Goal: Obtain resource: Download file/media

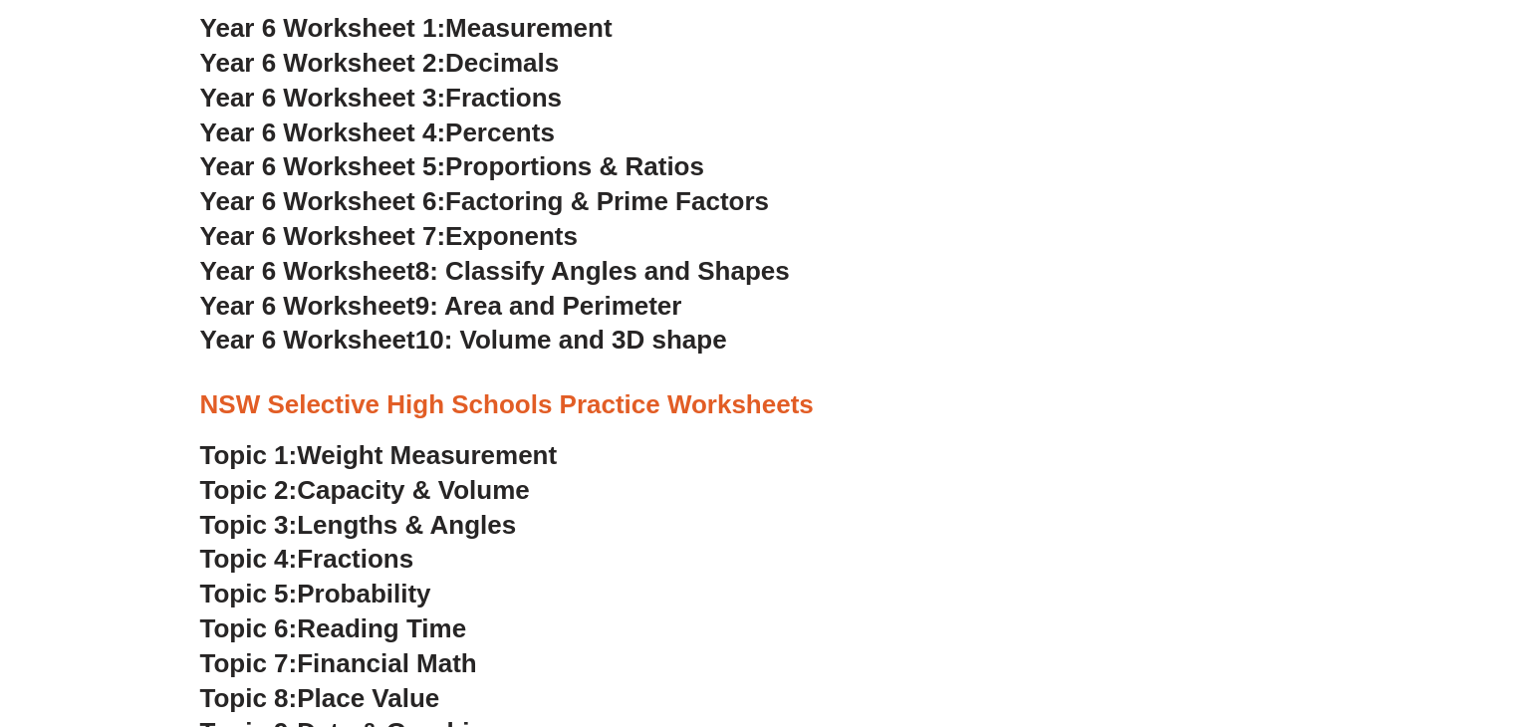
scroll to position [3685, 0]
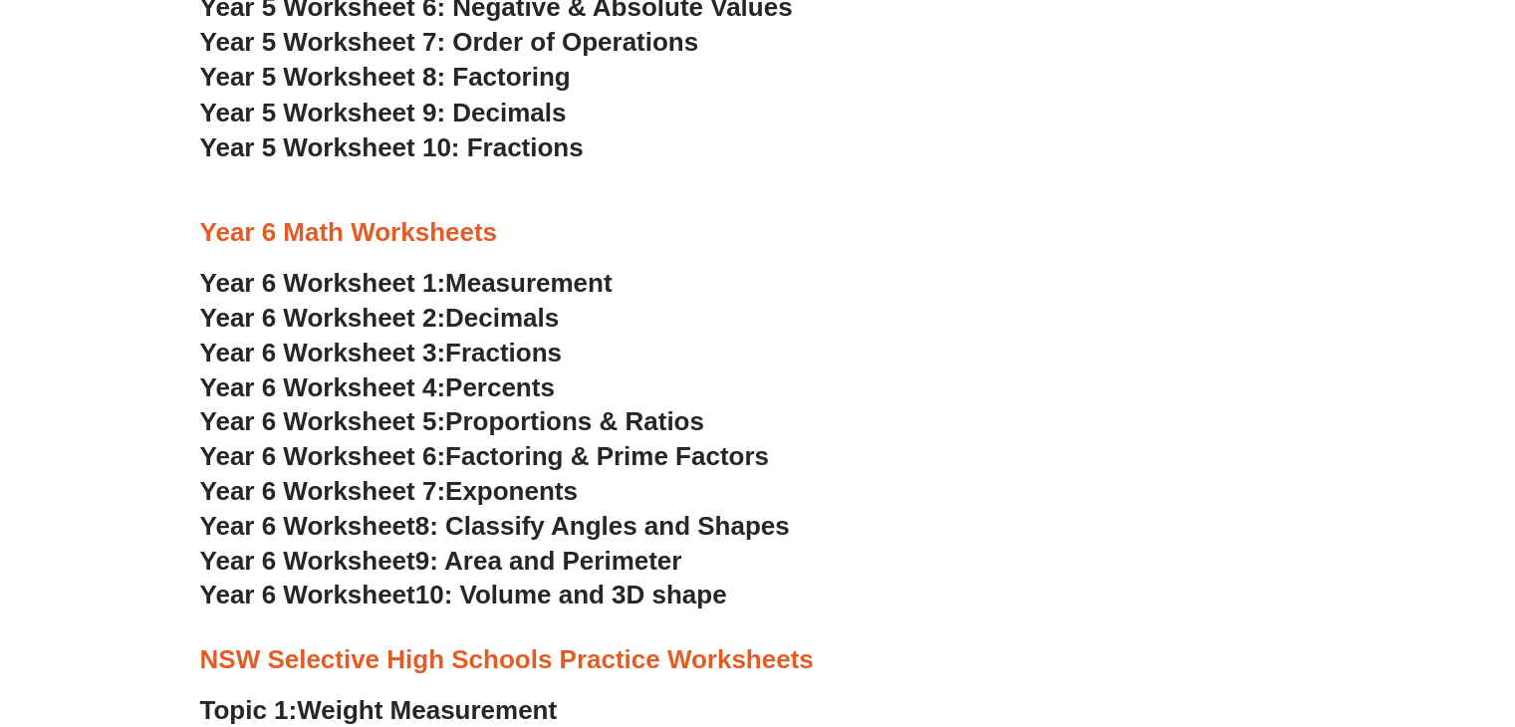
click at [319, 523] on span "Year 6 Worksheet" at bounding box center [307, 525] width 215 height 30
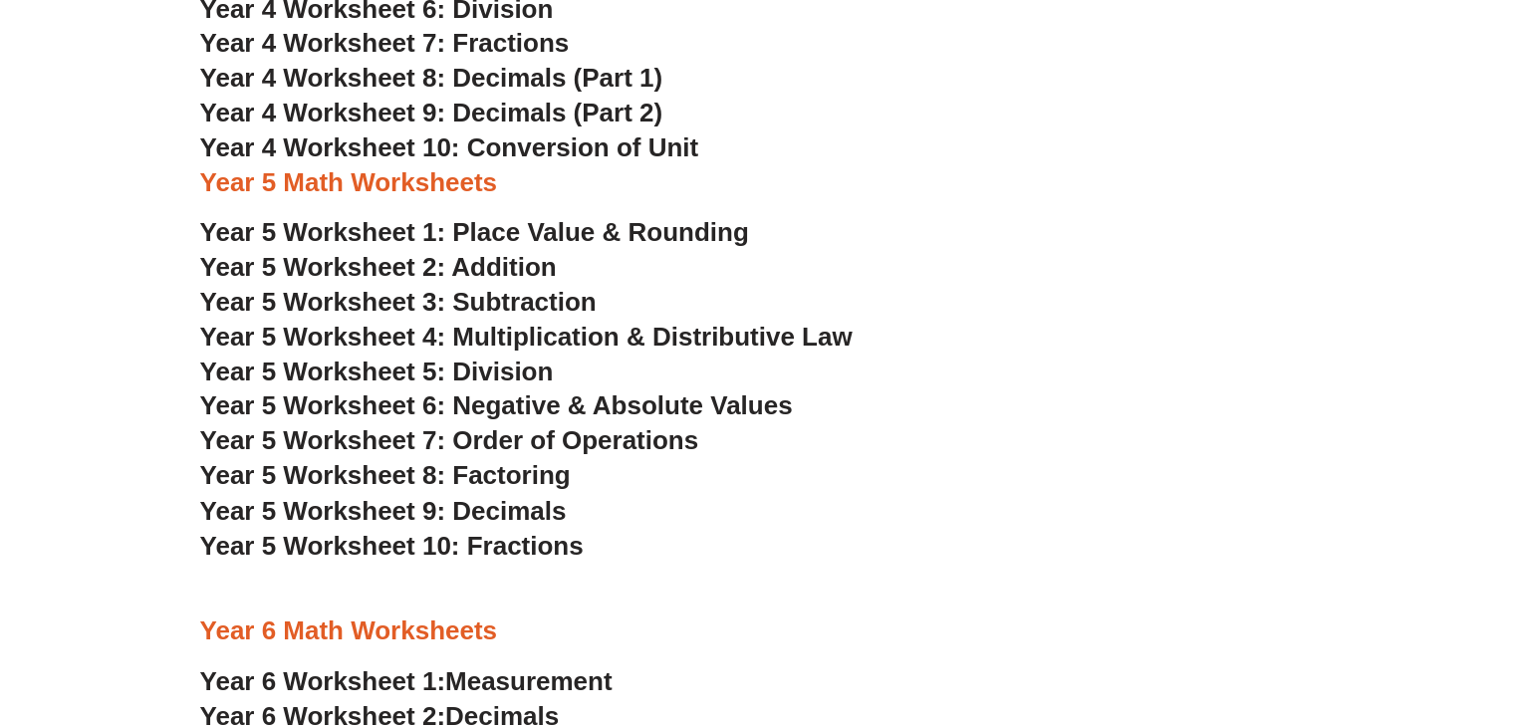
scroll to position [2390, 0]
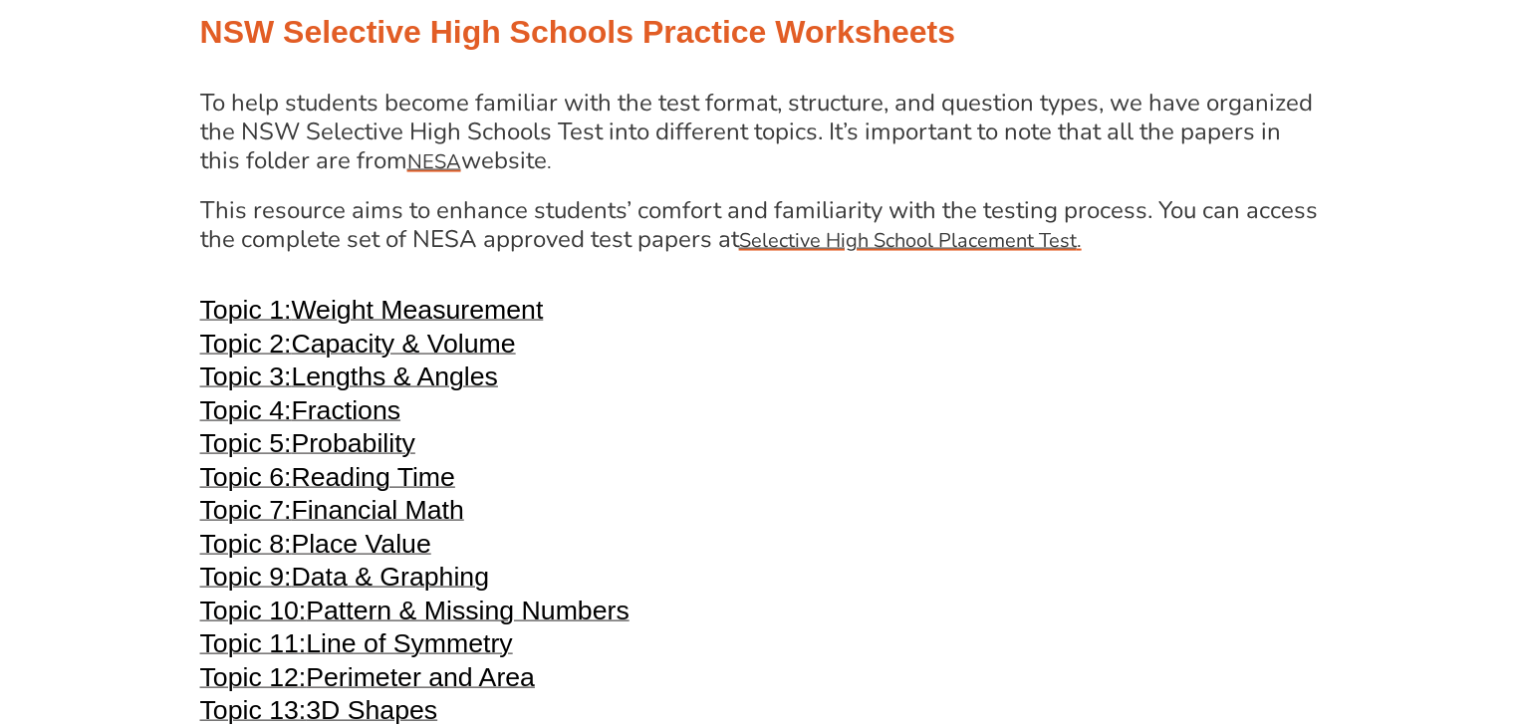
scroll to position [4182, 0]
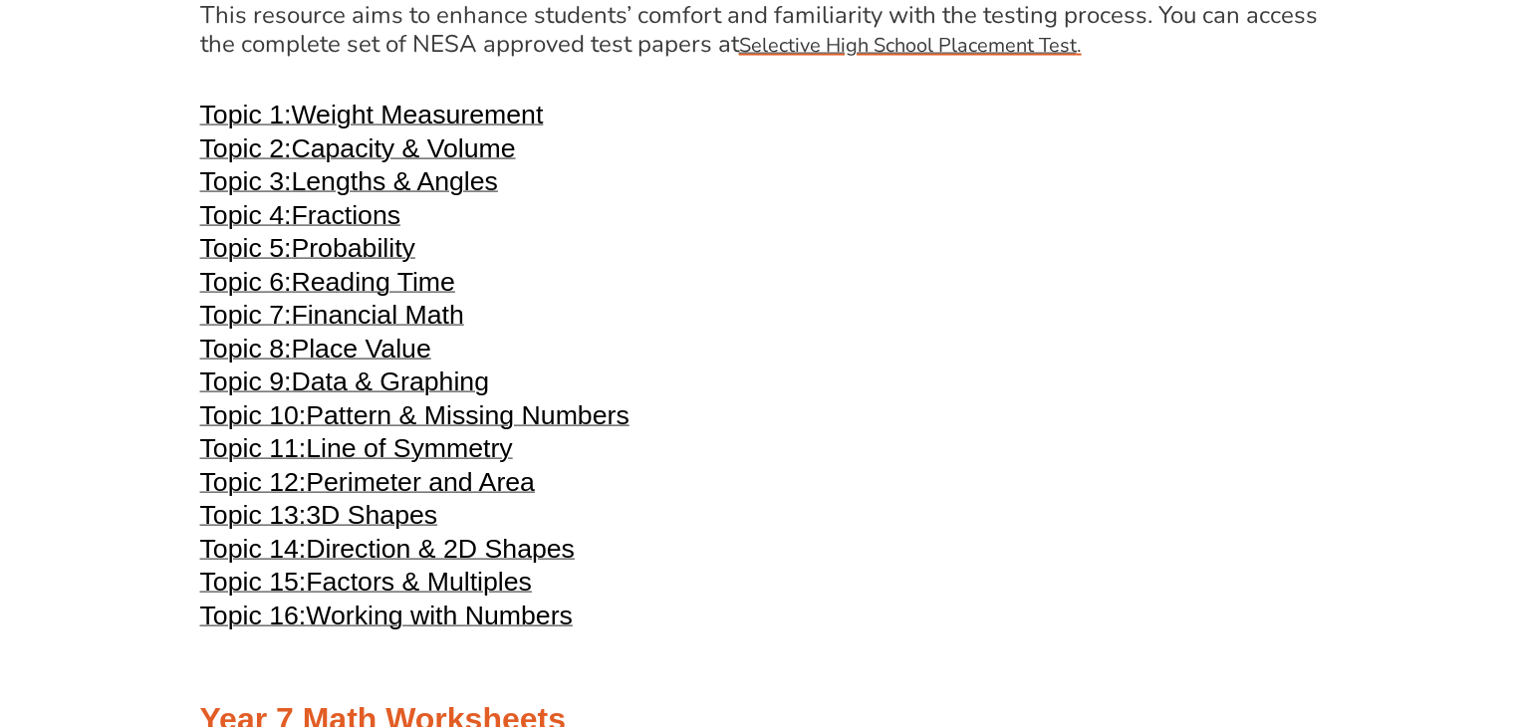
click at [490, 546] on span "Direction & 2D Shapes" at bounding box center [440, 549] width 269 height 30
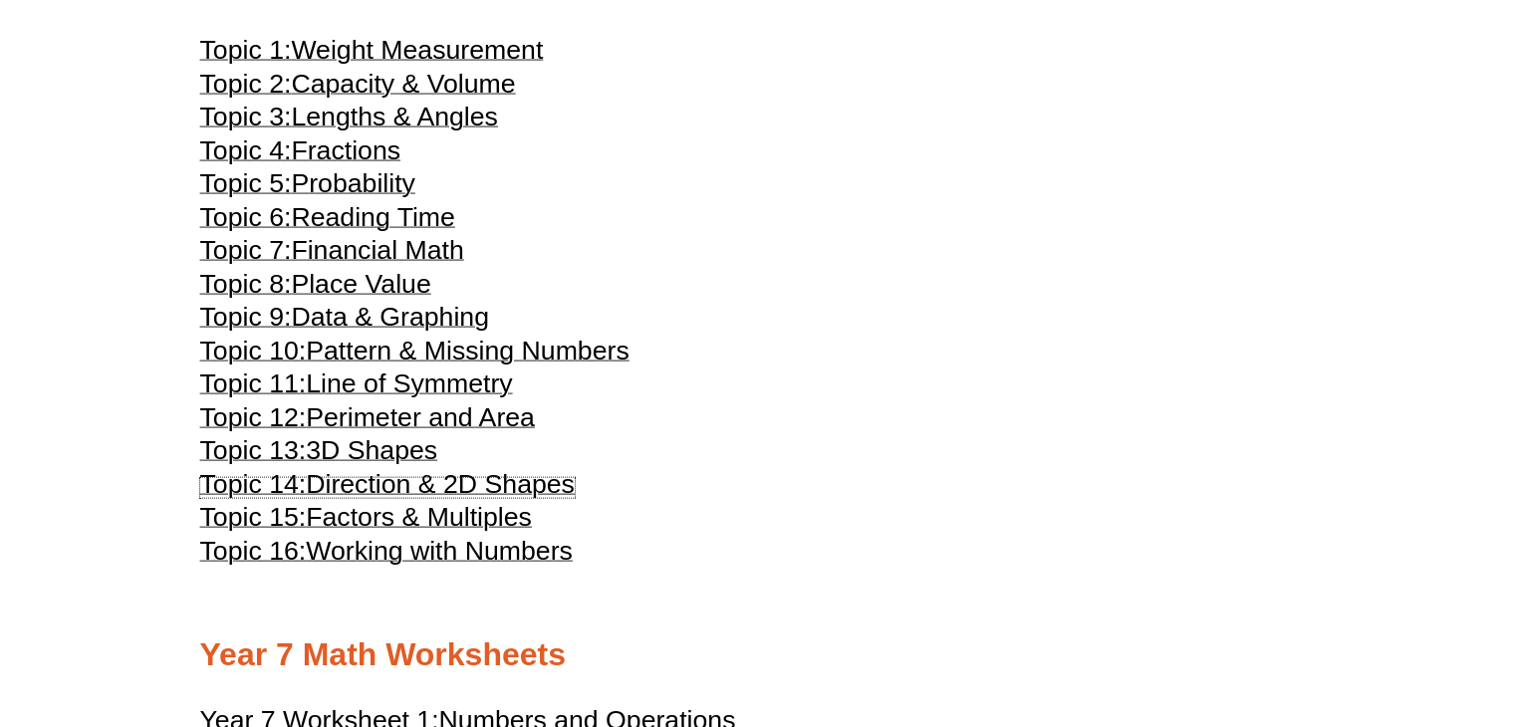
scroll to position [4381, 0]
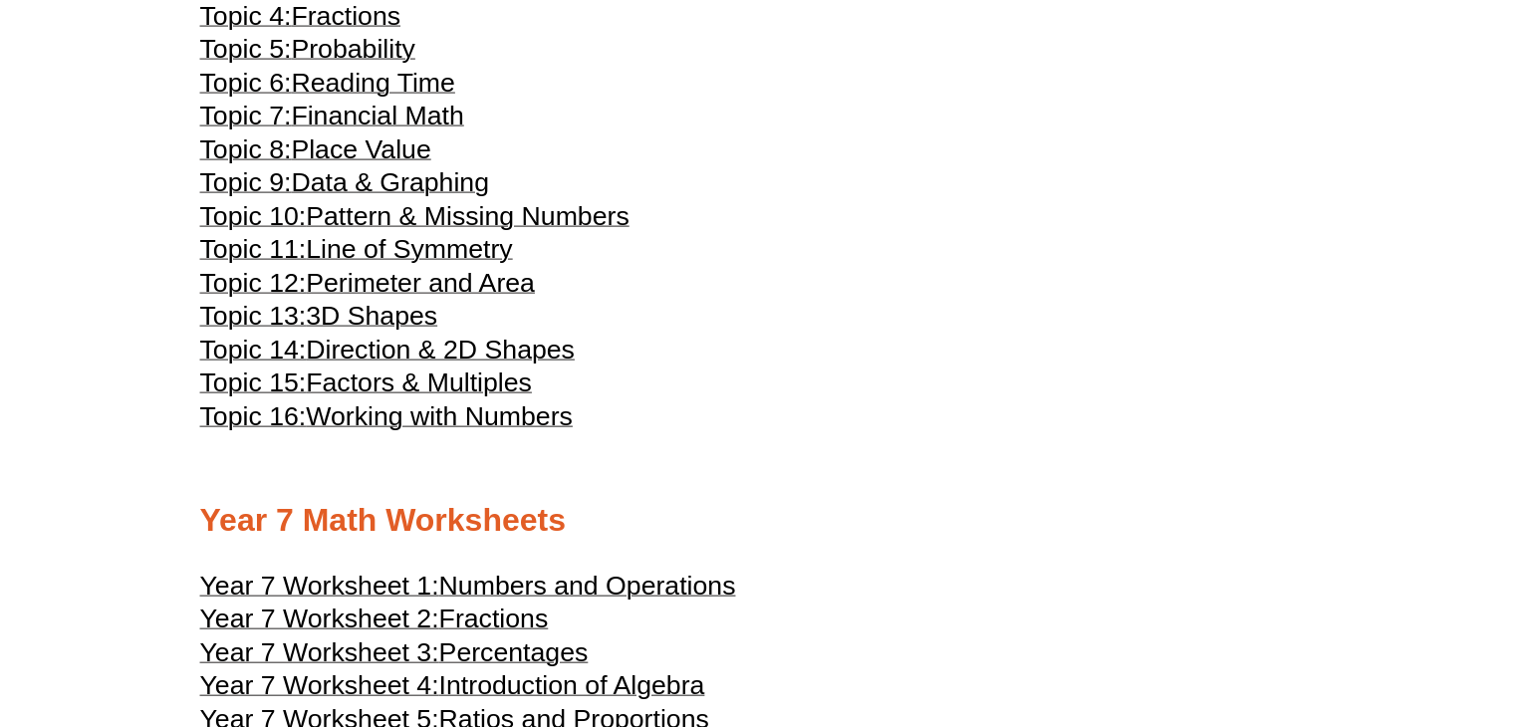
click at [500, 349] on span "Direction & 2D Shapes" at bounding box center [440, 350] width 269 height 30
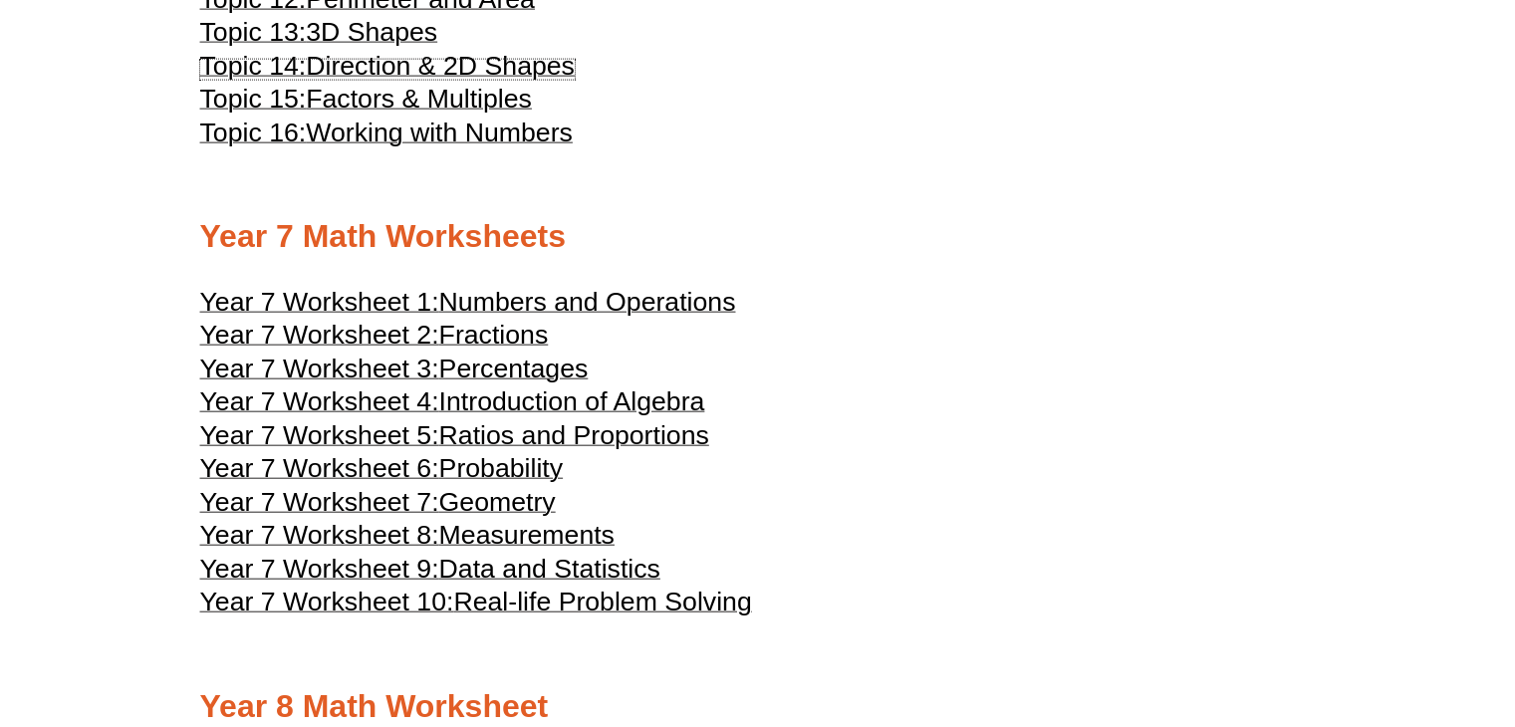
scroll to position [4281, 0]
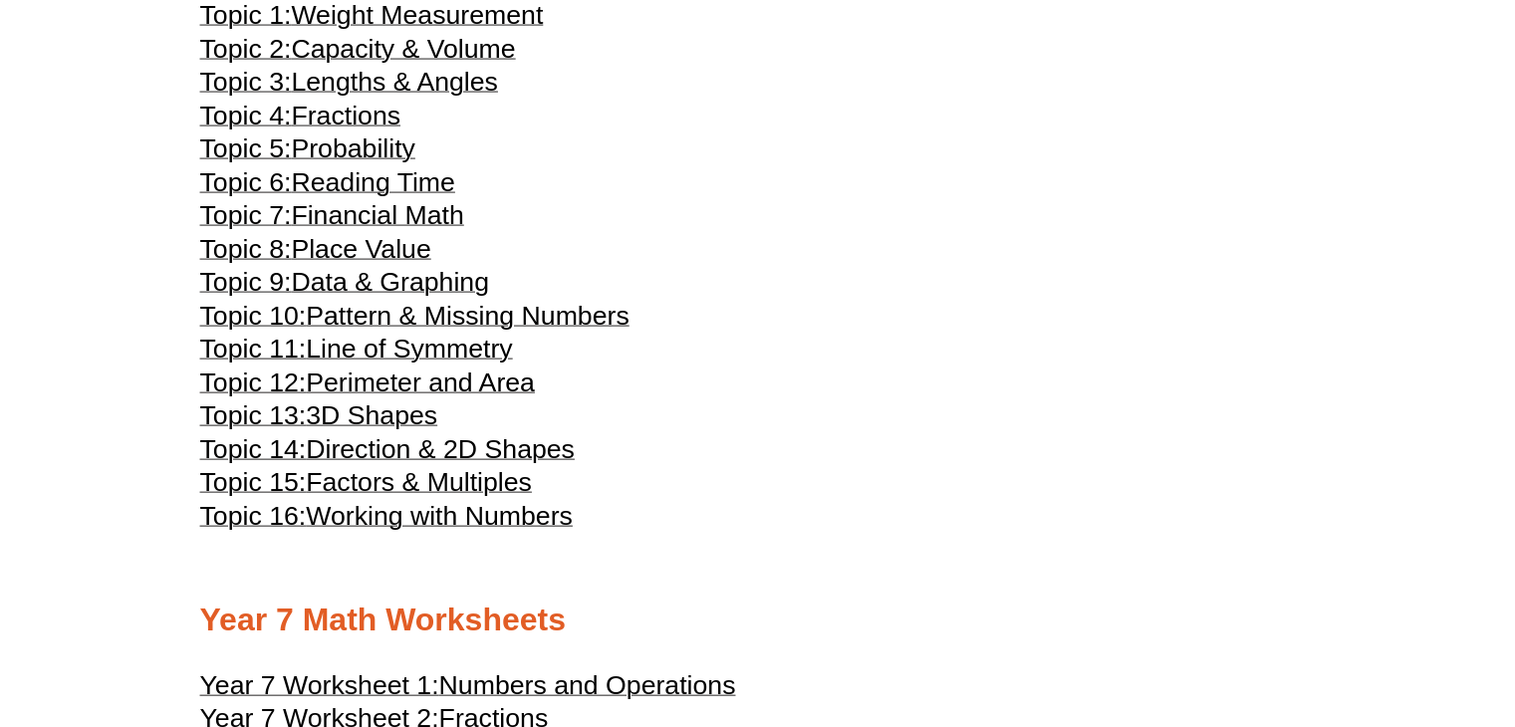
click at [455, 79] on span "Lengths & Angles" at bounding box center [394, 82] width 206 height 30
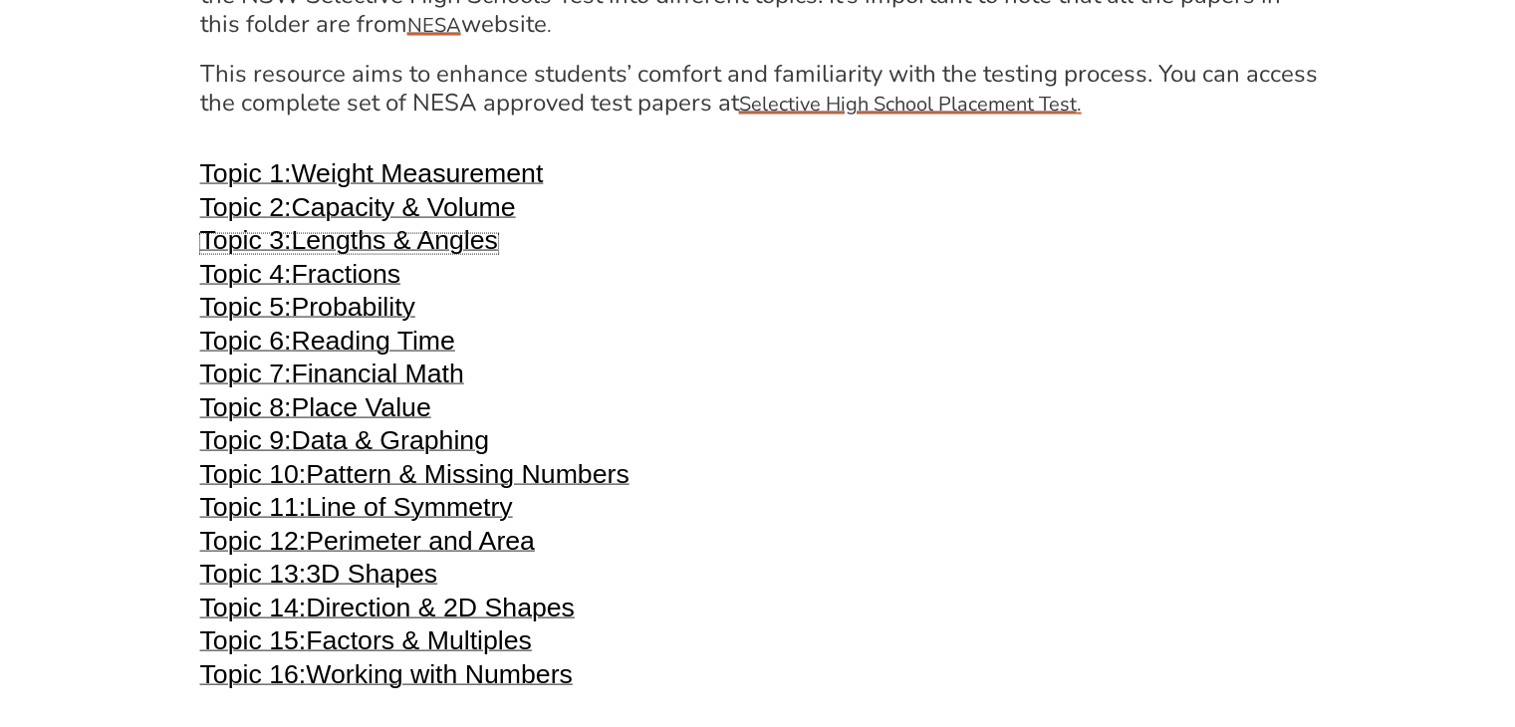
scroll to position [4082, 0]
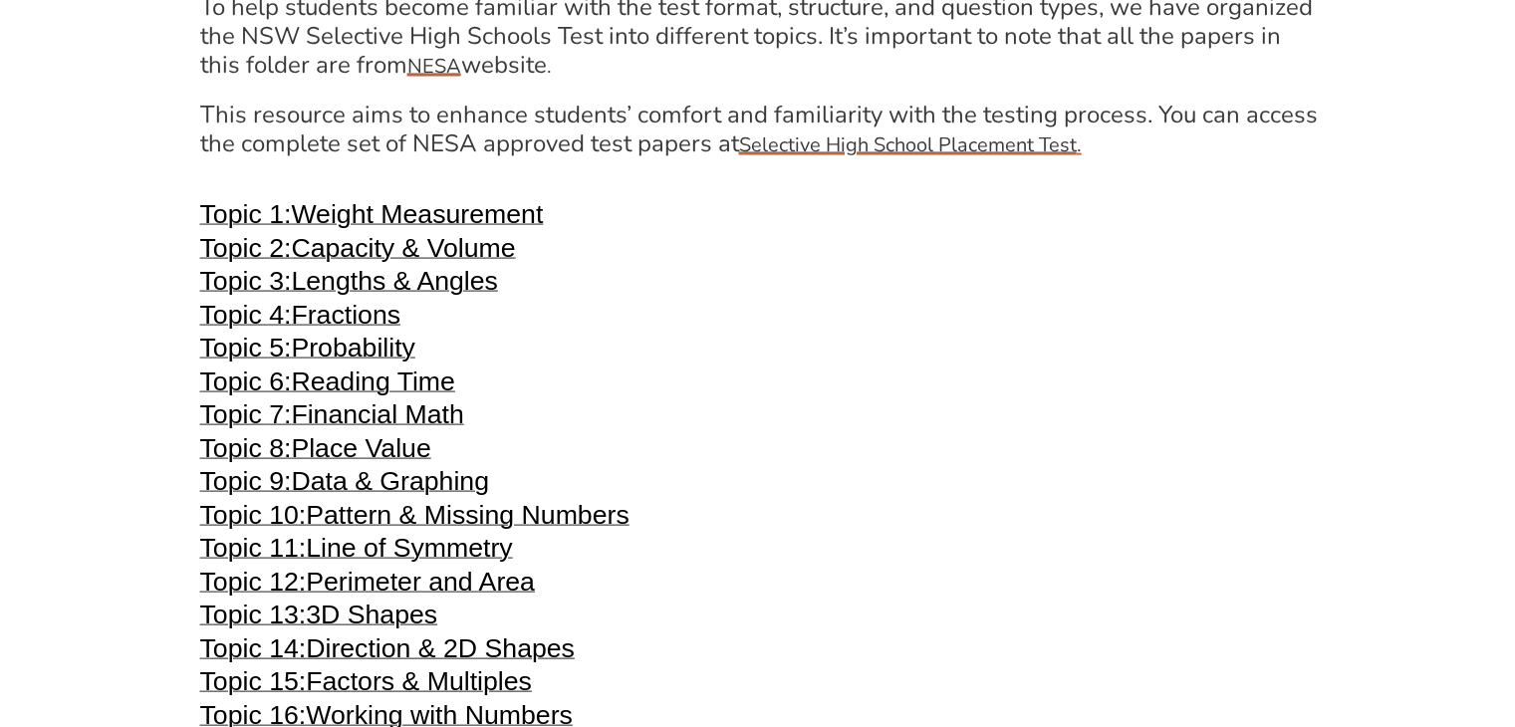
click at [451, 288] on span "Lengths & Angles" at bounding box center [394, 281] width 206 height 30
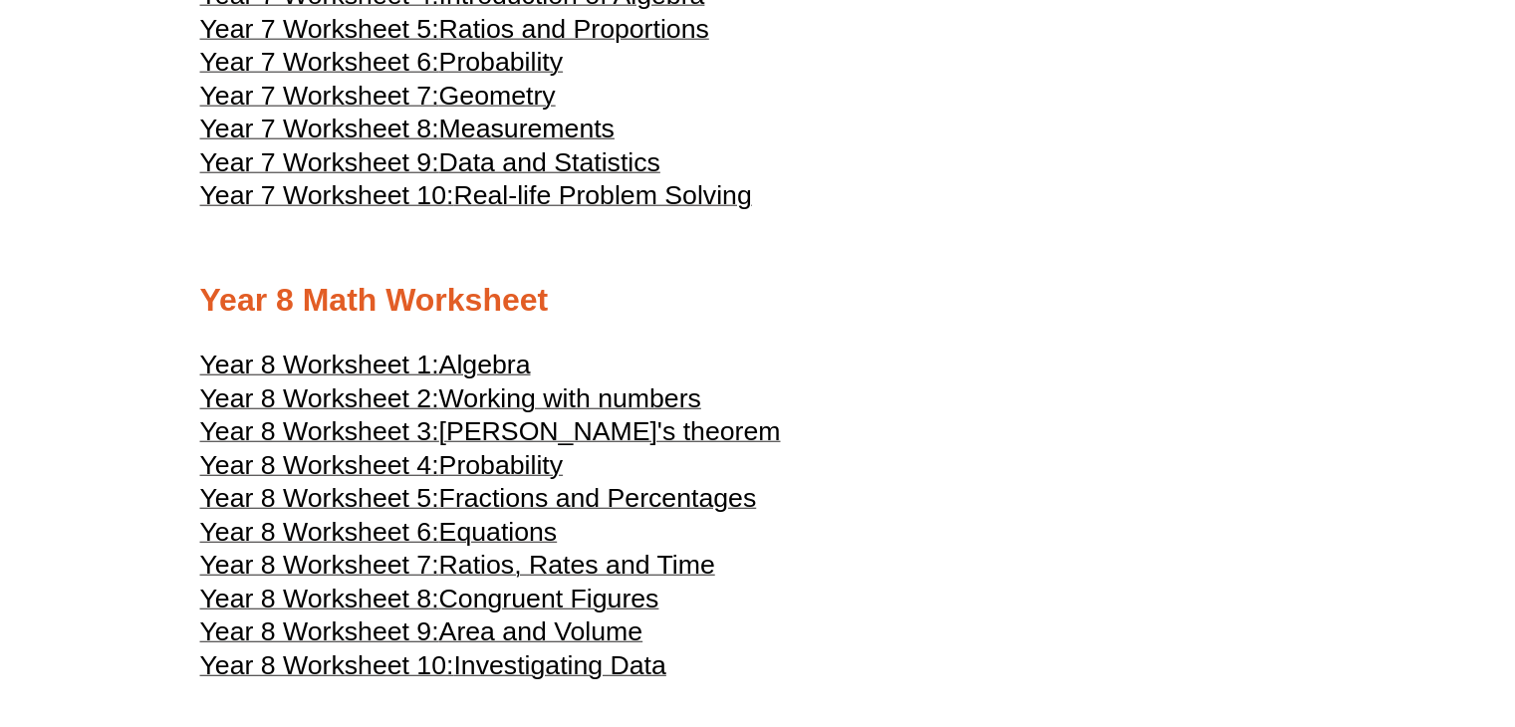
scroll to position [5078, 0]
